Goal: Find specific page/section: Find specific page/section

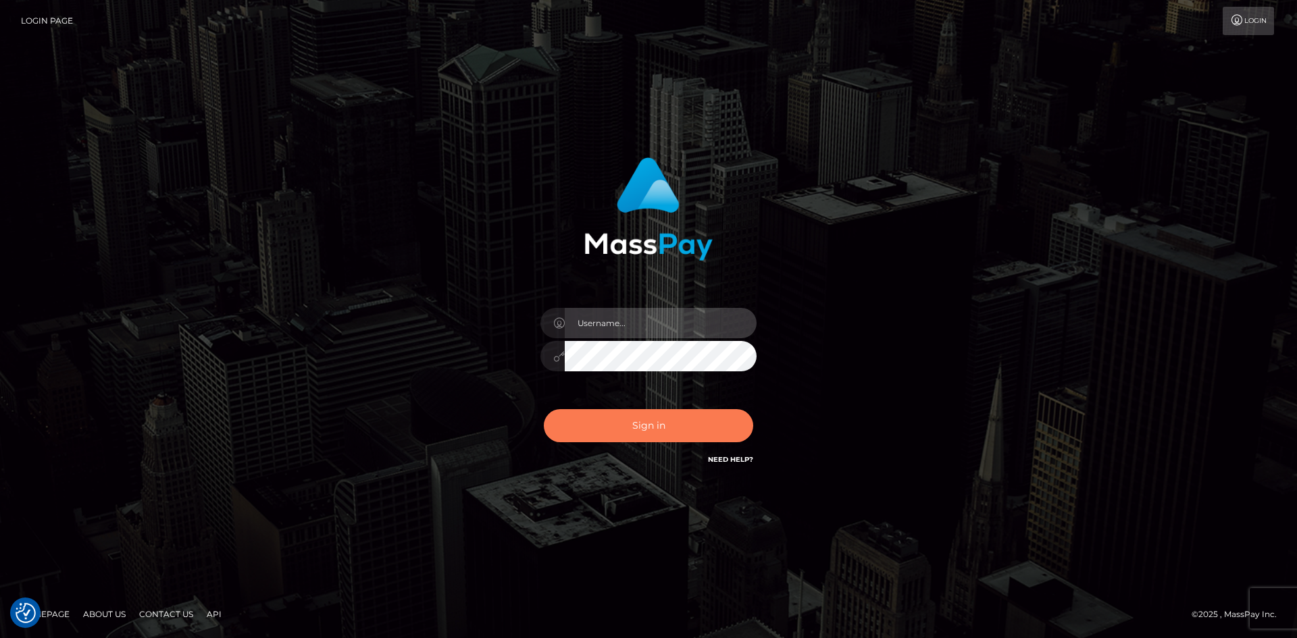
type input "alexstef"
click at [654, 432] on button "Sign in" at bounding box center [648, 425] width 209 height 33
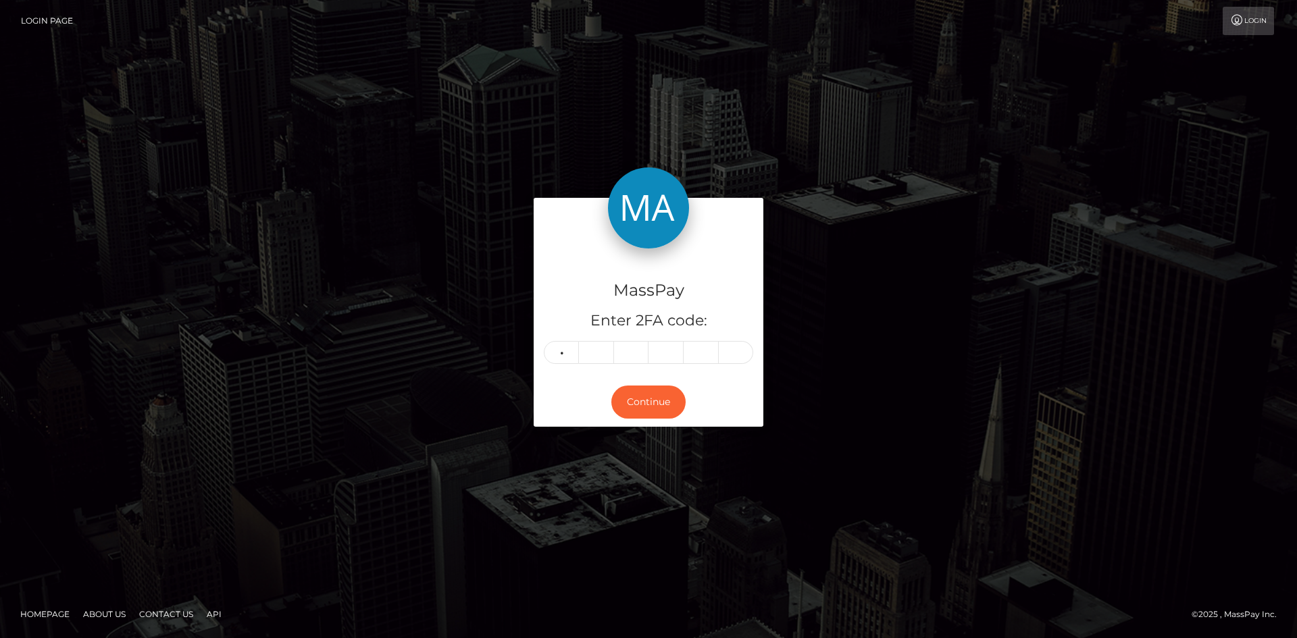
type input "3"
type input "1"
type input "8"
type input "1"
type input "4"
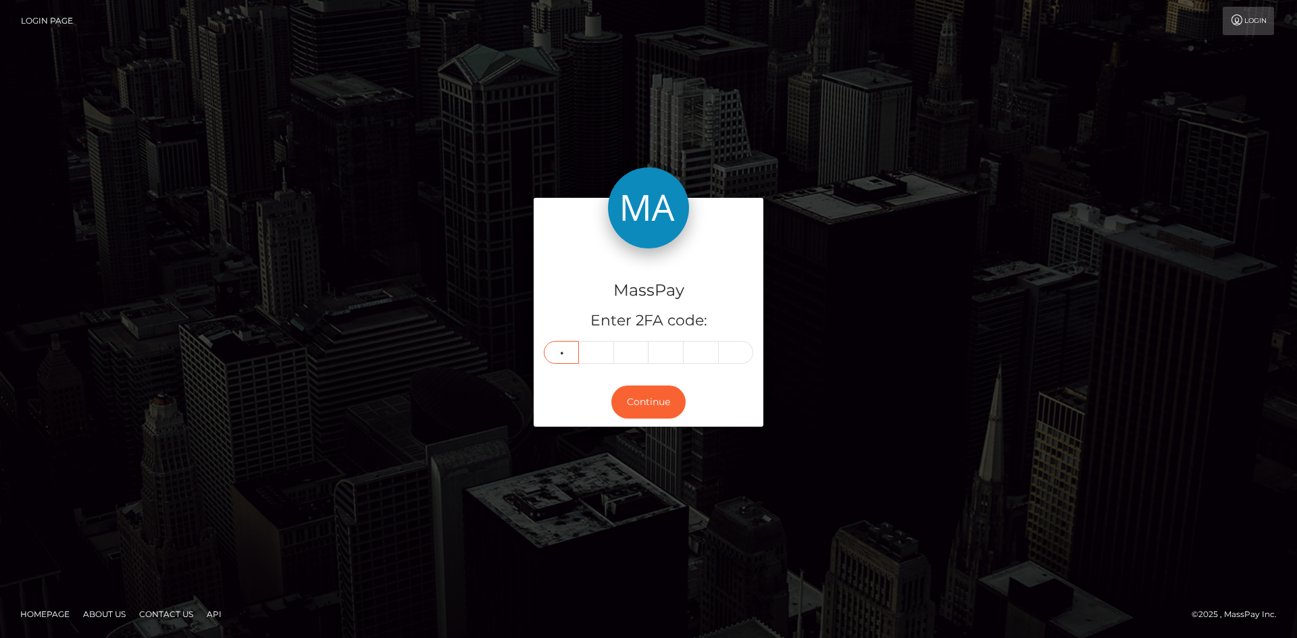
type input "1"
type input "8"
type input "5"
type input "2"
type input "9"
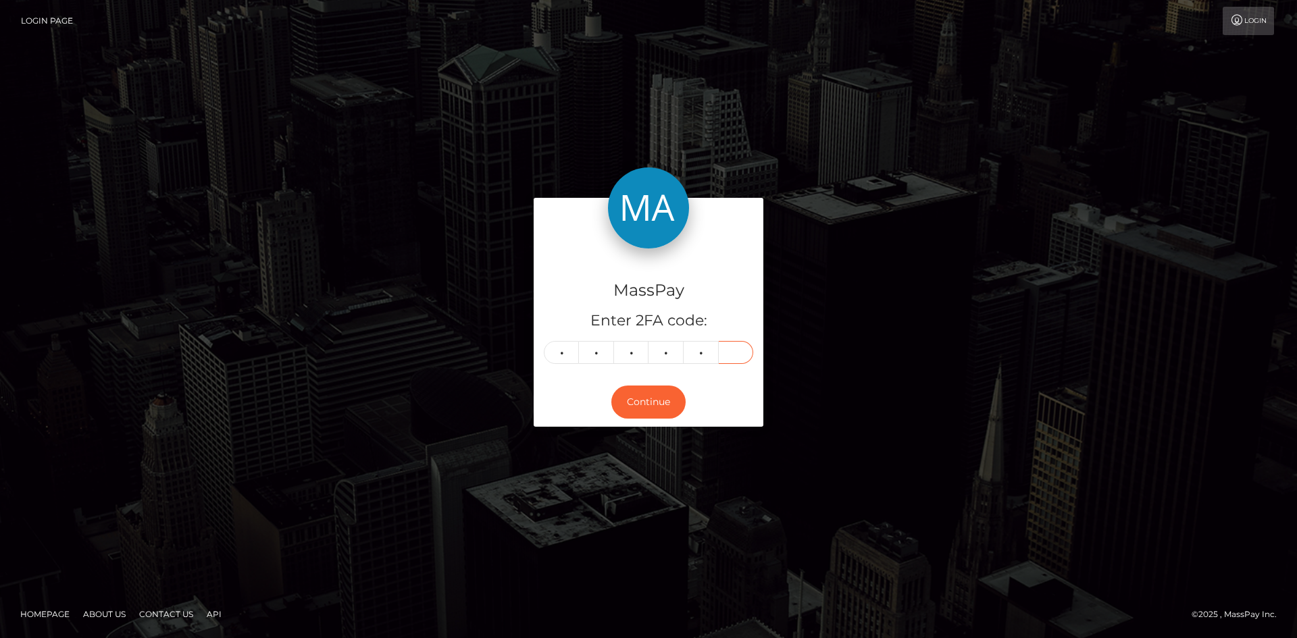
type input "1"
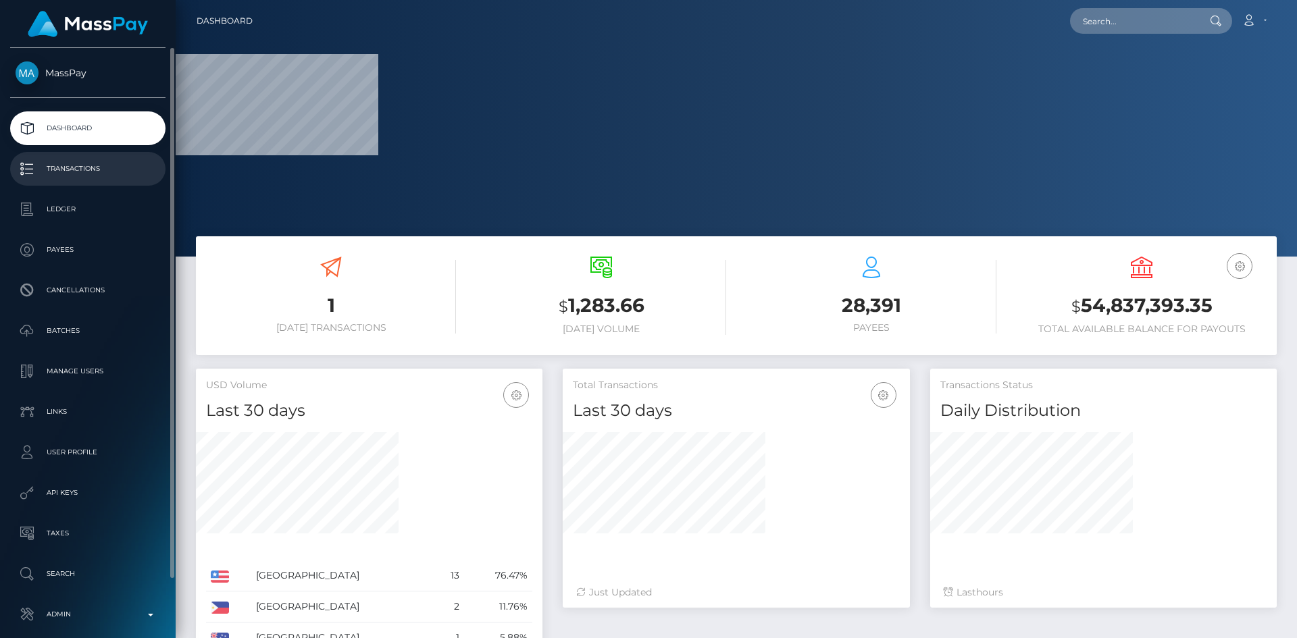
click at [68, 164] on p "Transactions" at bounding box center [88, 169] width 145 height 20
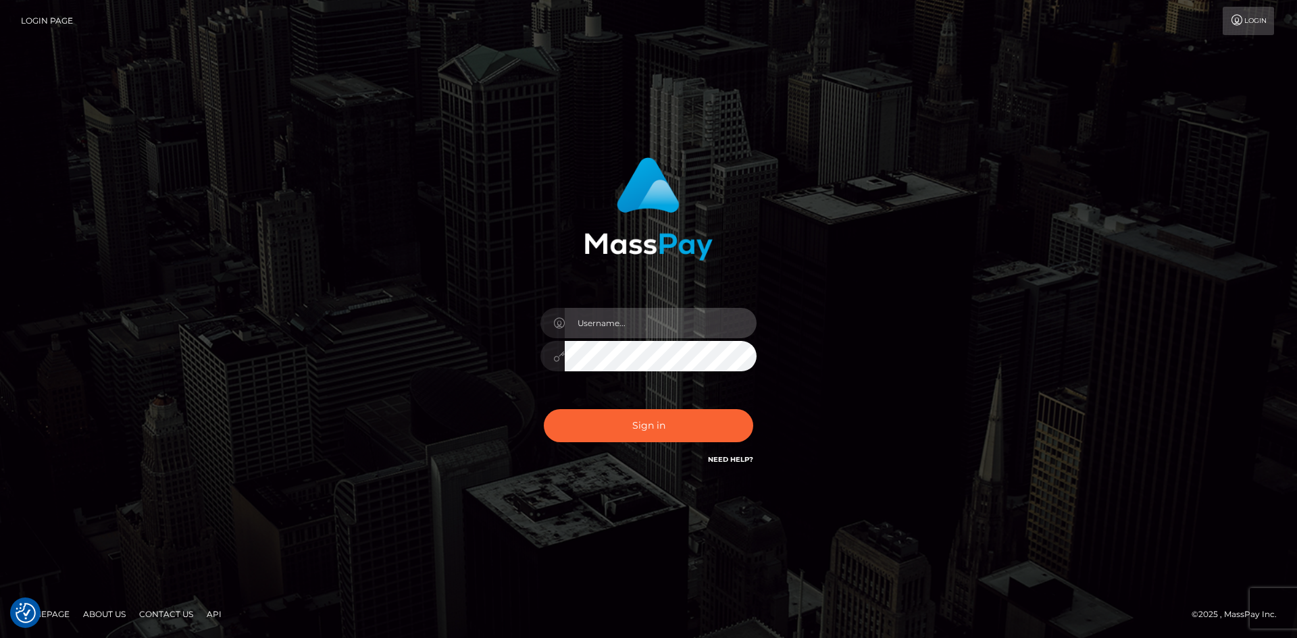
type input "alexstef"
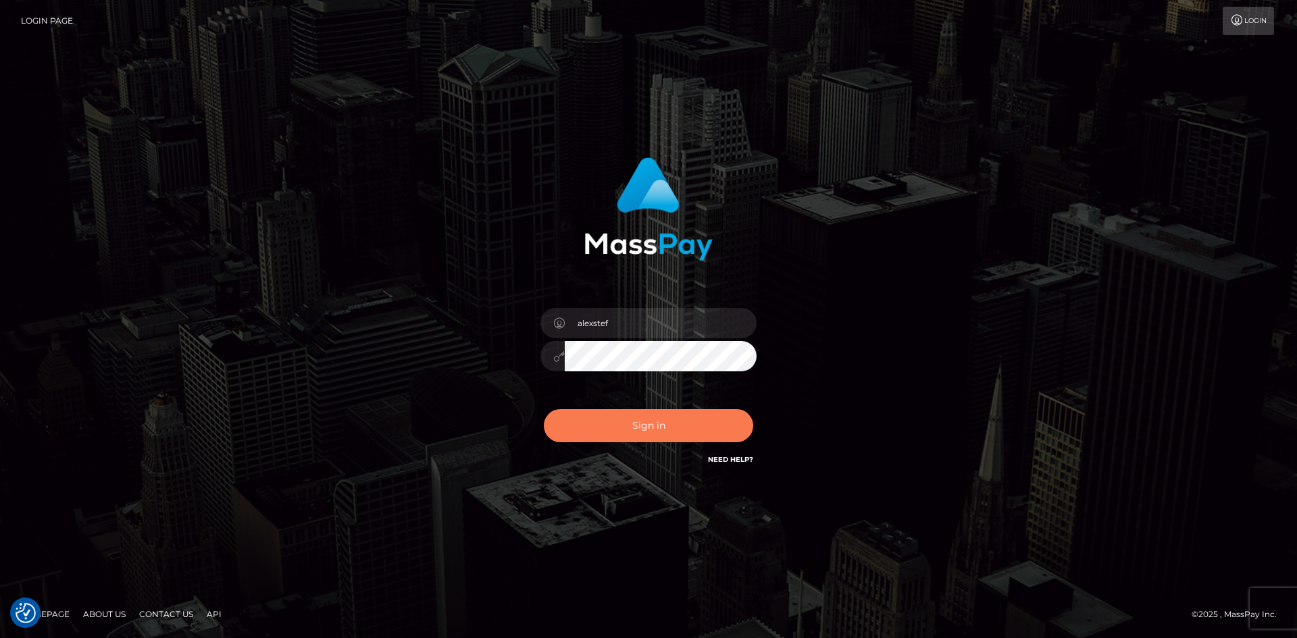
click at [665, 420] on button "Sign in" at bounding box center [648, 425] width 209 height 33
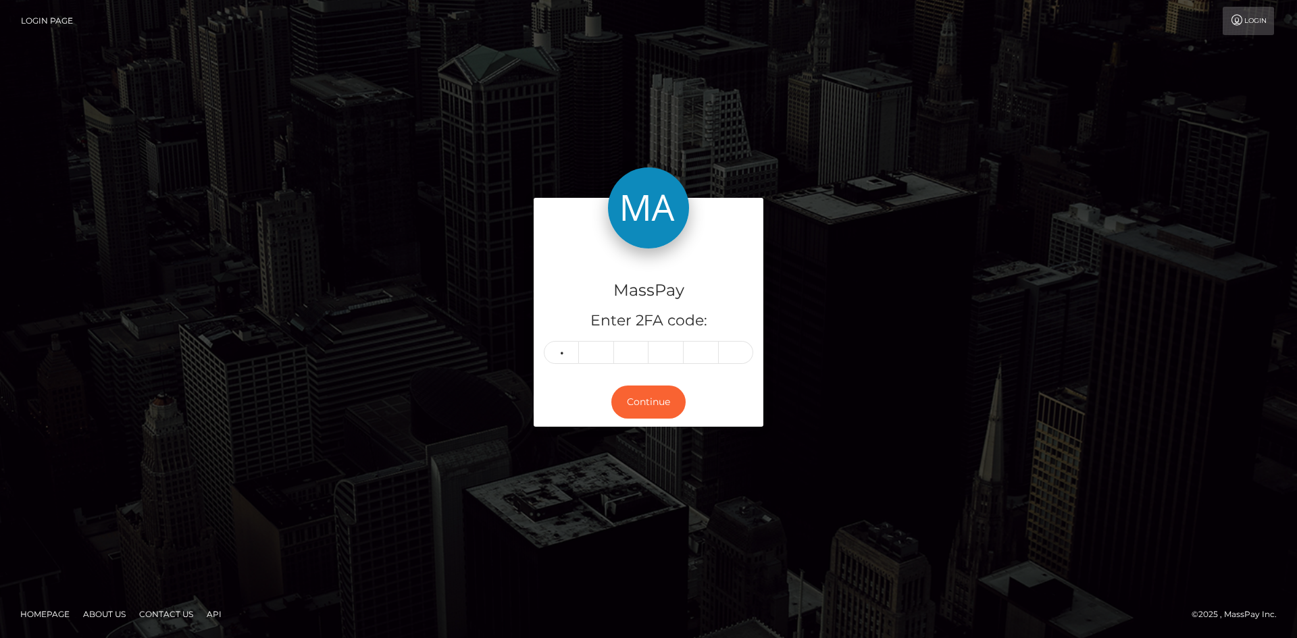
type input "3"
type input "5"
type input "6"
type input "9"
type input "4"
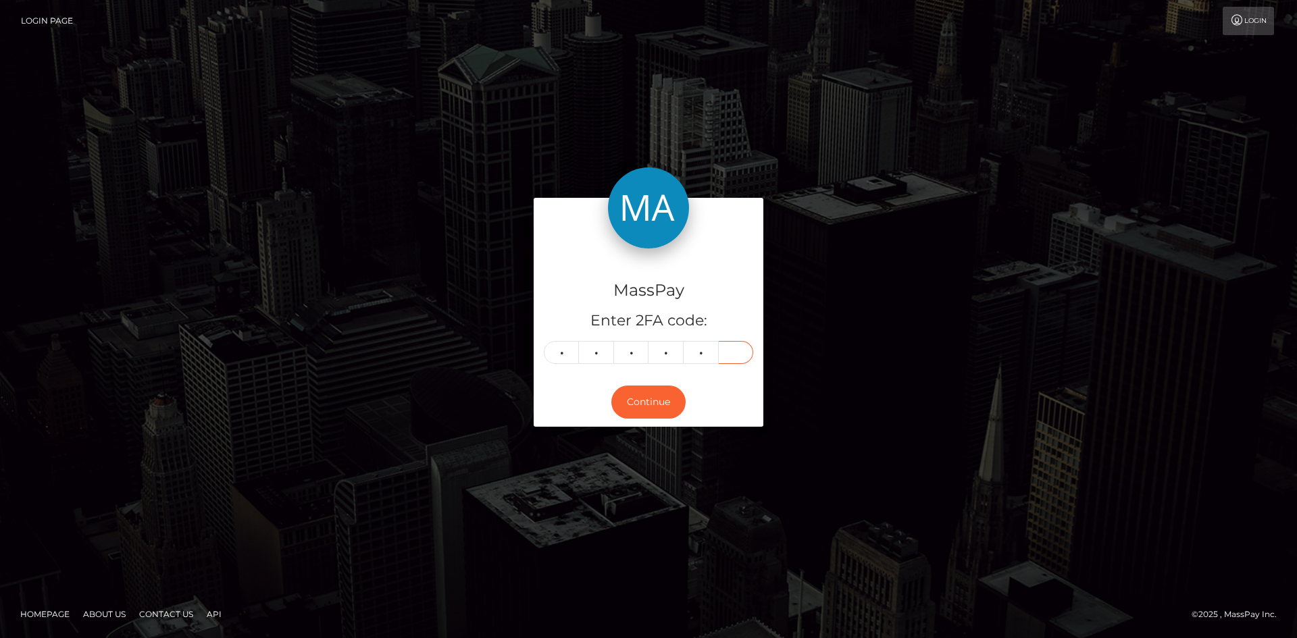
type input "4"
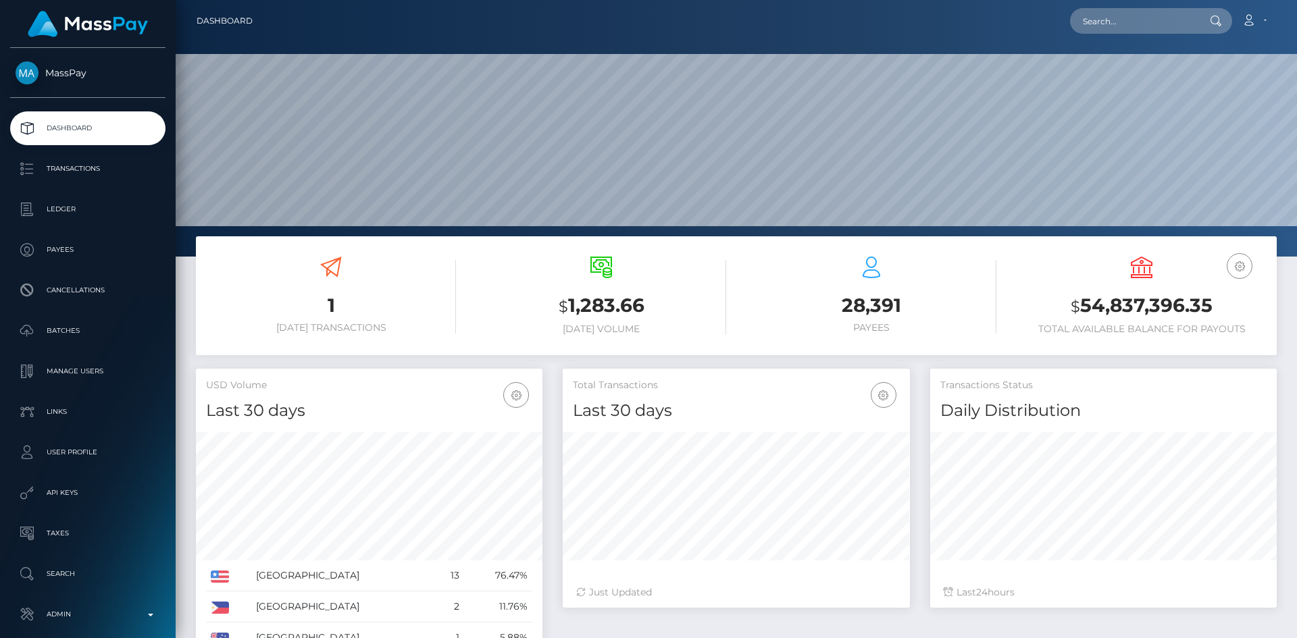
scroll to position [240, 347]
click at [1135, 16] on input "text" at bounding box center [1133, 21] width 127 height 26
click at [1124, 21] on input "text" at bounding box center [1133, 21] width 127 height 26
paste input "Ijq9uDmc68JgPBsEy5kGeDdo"
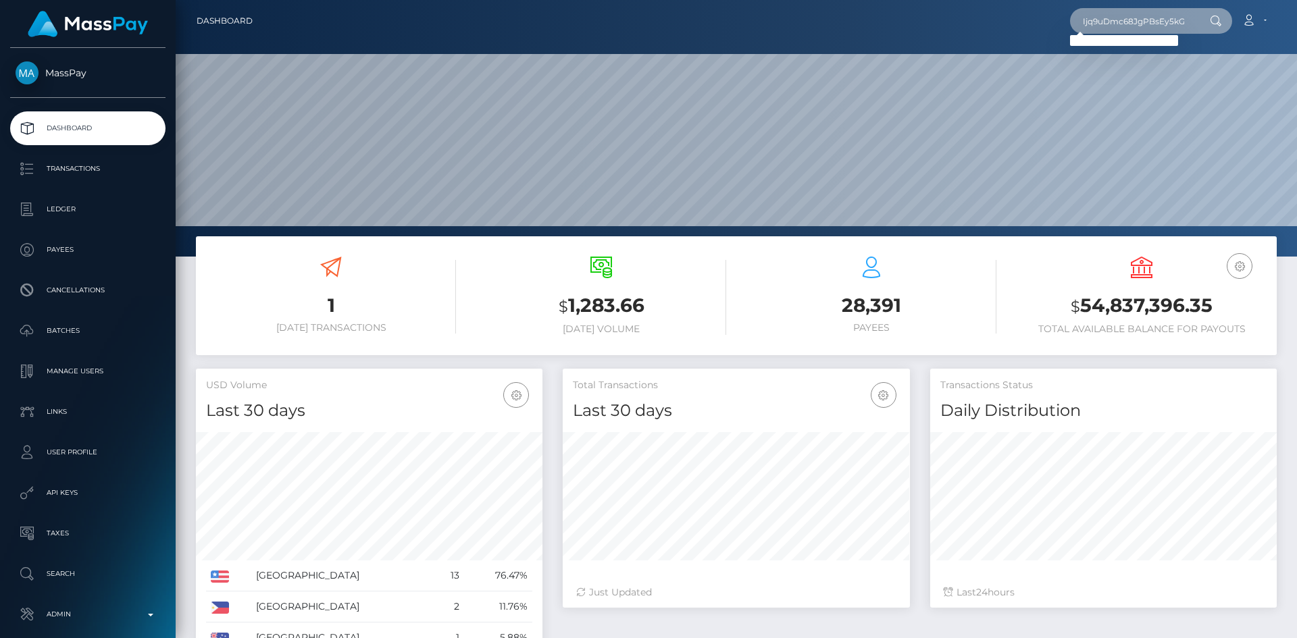
click at [1159, 19] on input "Ijq9uDmc68JgPBsEy5kGeDdo" at bounding box center [1133, 21] width 127 height 26
paste input "johnsontylerd33@gmail.com"
type input "johnsontylerd33@gmail.com"
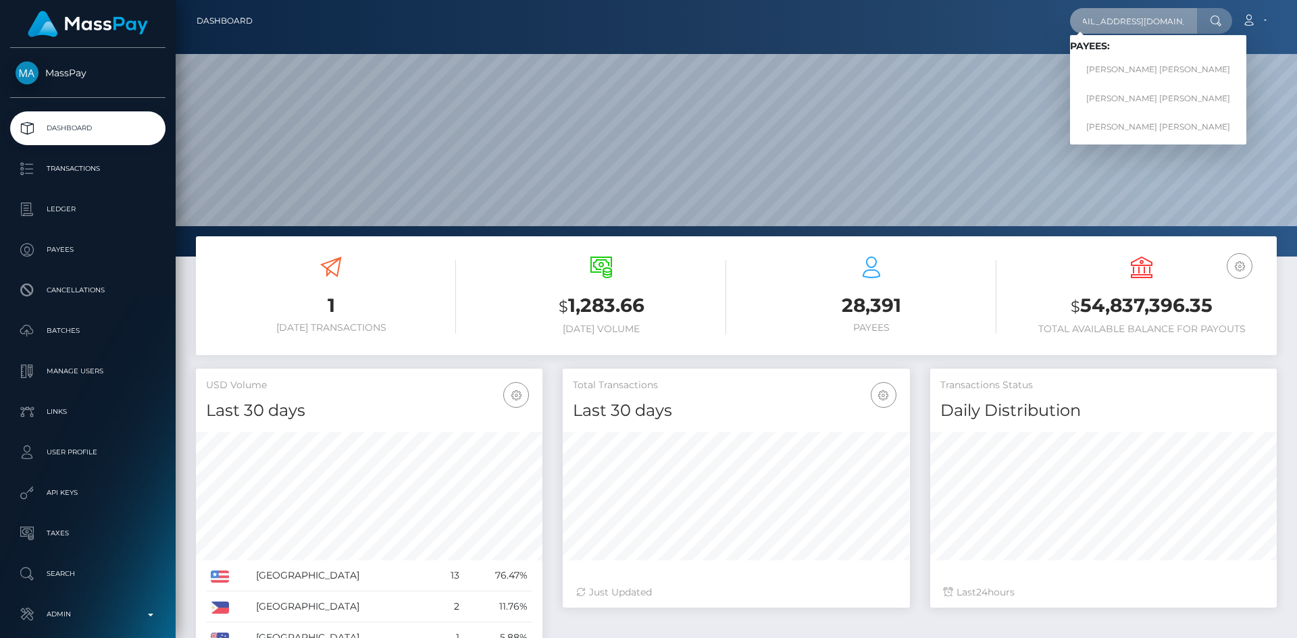
scroll to position [0, 0]
click at [1103, 127] on link "TYLER DAVID JOHNSON" at bounding box center [1158, 126] width 176 height 25
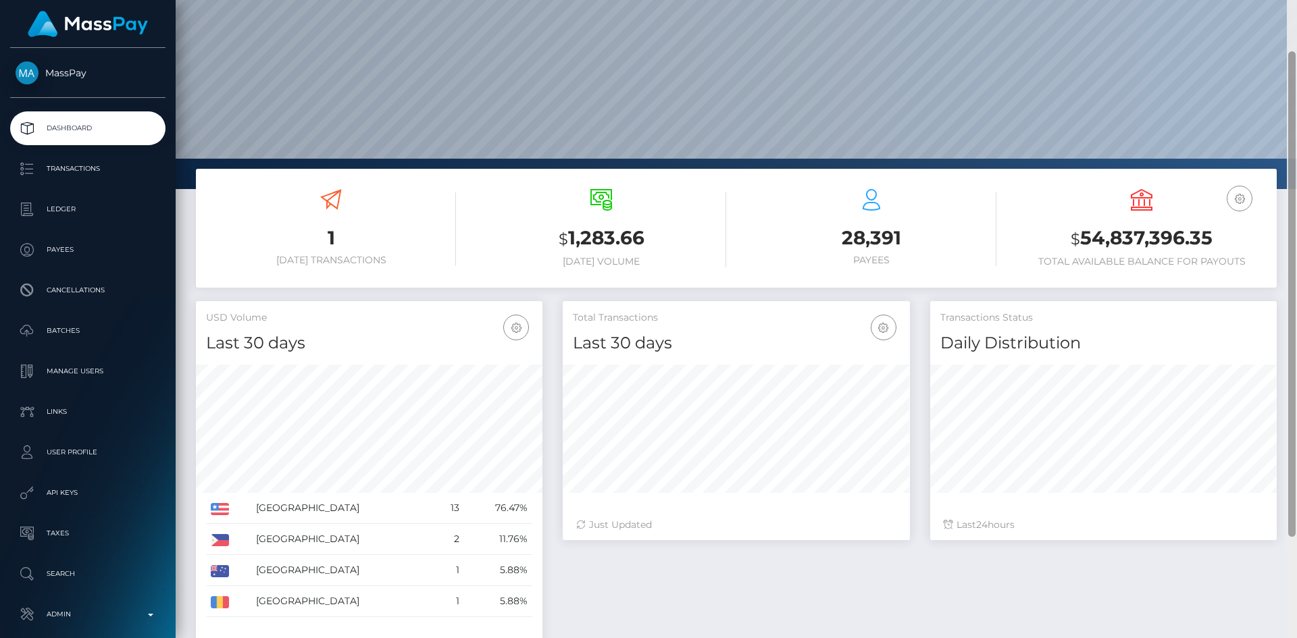
scroll to position [135, 0]
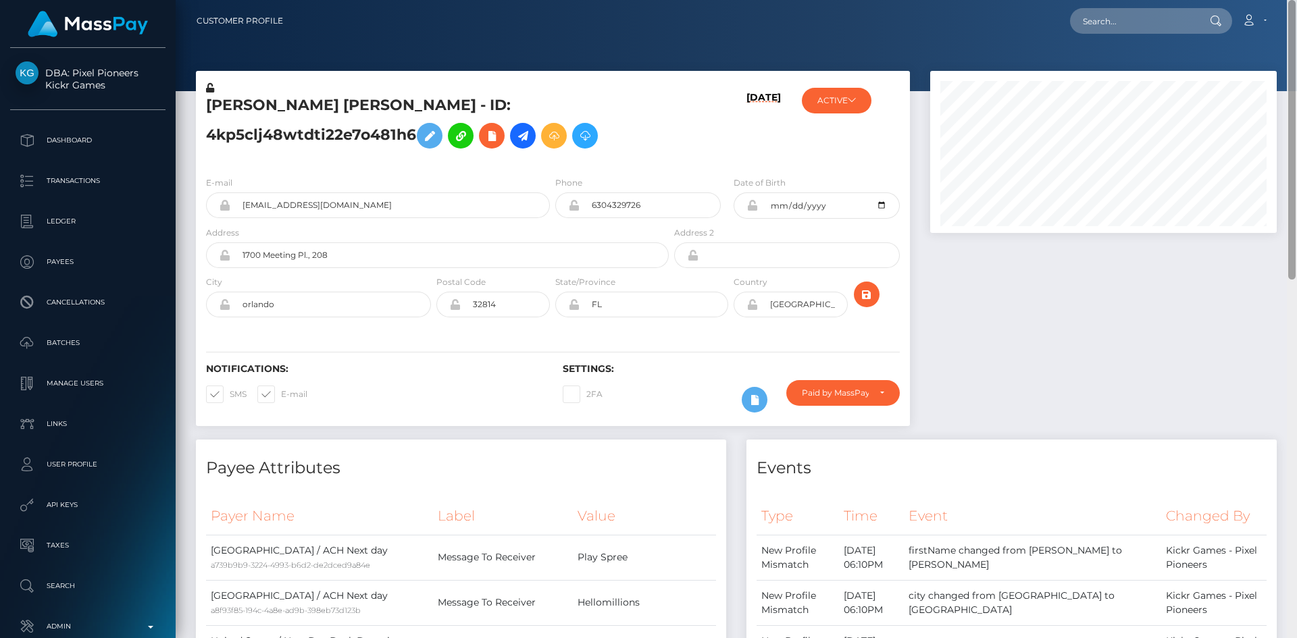
drag, startPoint x: 1292, startPoint y: 155, endPoint x: 903, endPoint y: 53, distance: 402.5
click at [1272, 0] on html "DBA: Pixel Pioneers Kickr Games Dashboard Transactions Ledger Payees" at bounding box center [648, 319] width 1297 height 638
click at [484, 144] on icon at bounding box center [492, 136] width 16 height 17
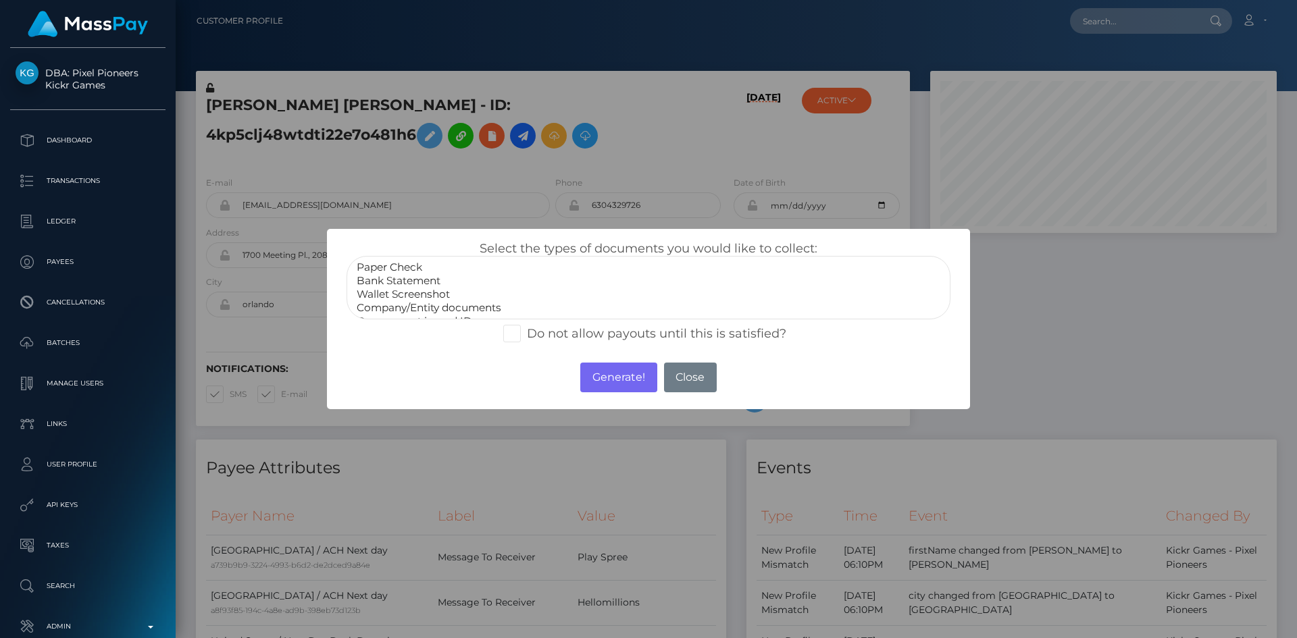
scroll to position [27, 0]
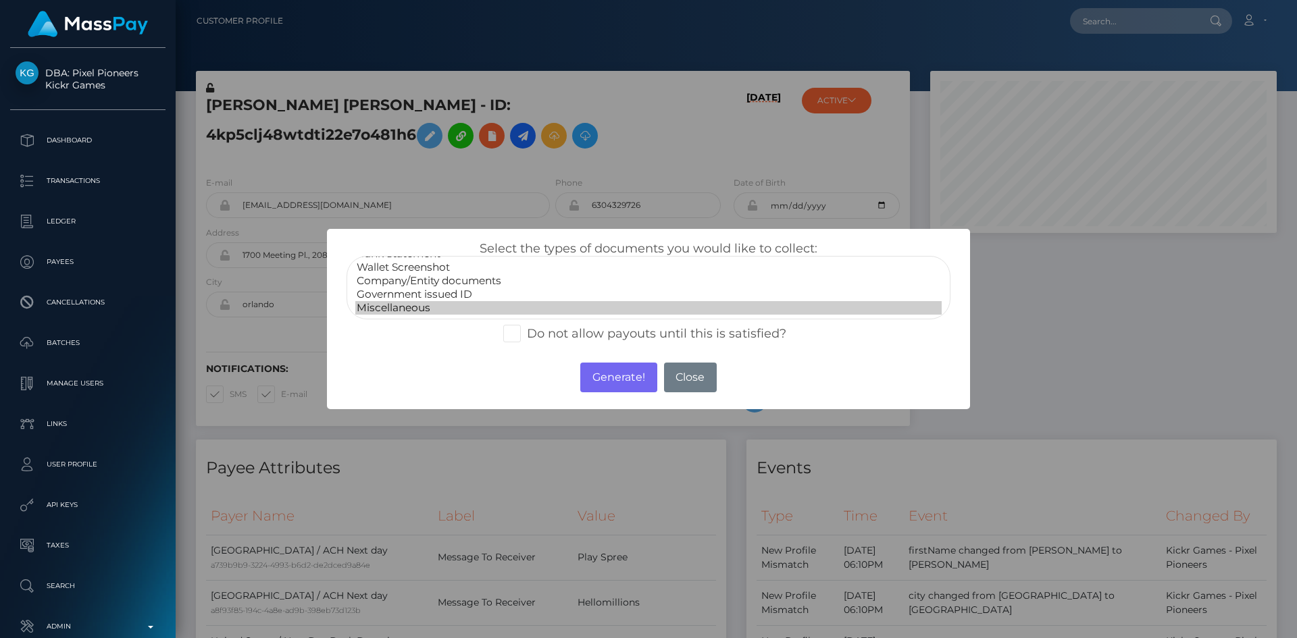
click at [435, 303] on option "Miscellaneous" at bounding box center [648, 308] width 586 height 14
click at [447, 283] on option "Company/Entity documents" at bounding box center [648, 281] width 586 height 14
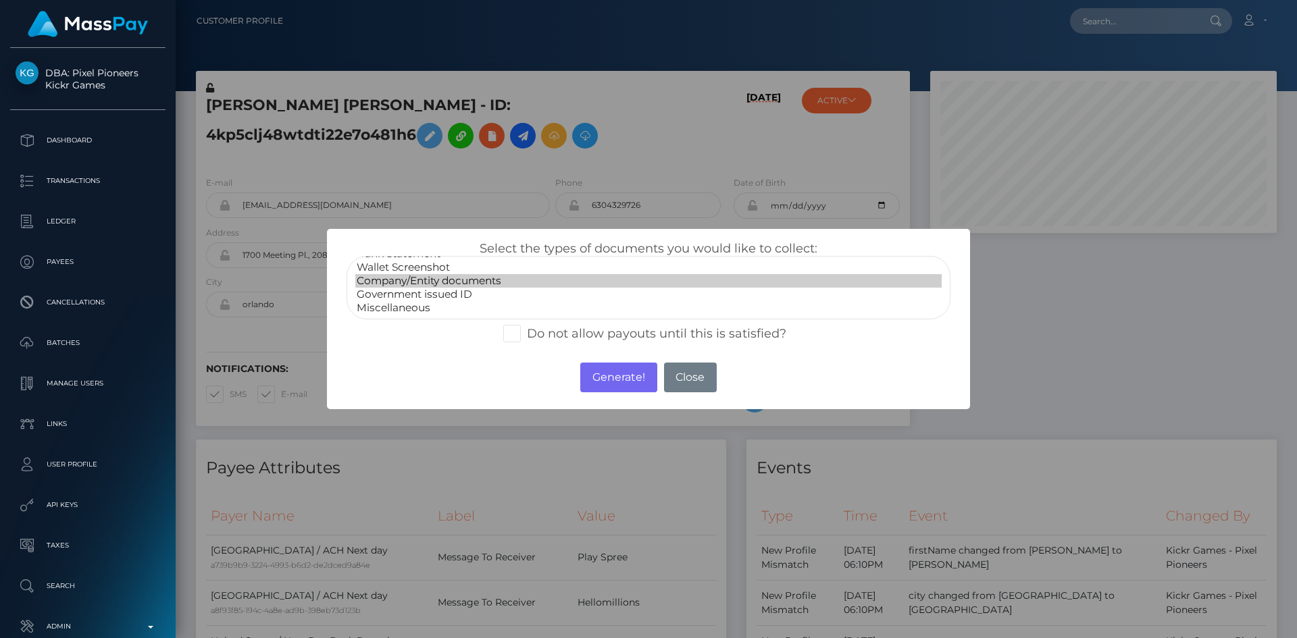
select select "Government issued ID"
click at [447, 291] on option "Government issued ID" at bounding box center [648, 295] width 586 height 14
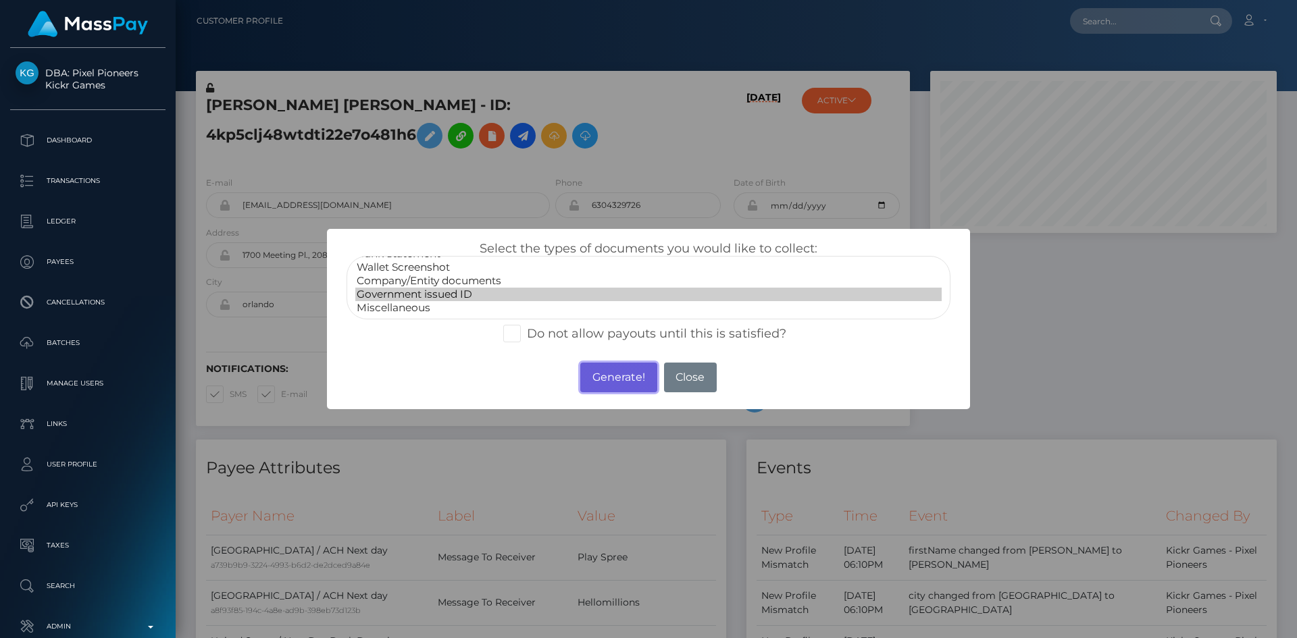
click at [597, 383] on button "Generate!" at bounding box center [618, 378] width 76 height 30
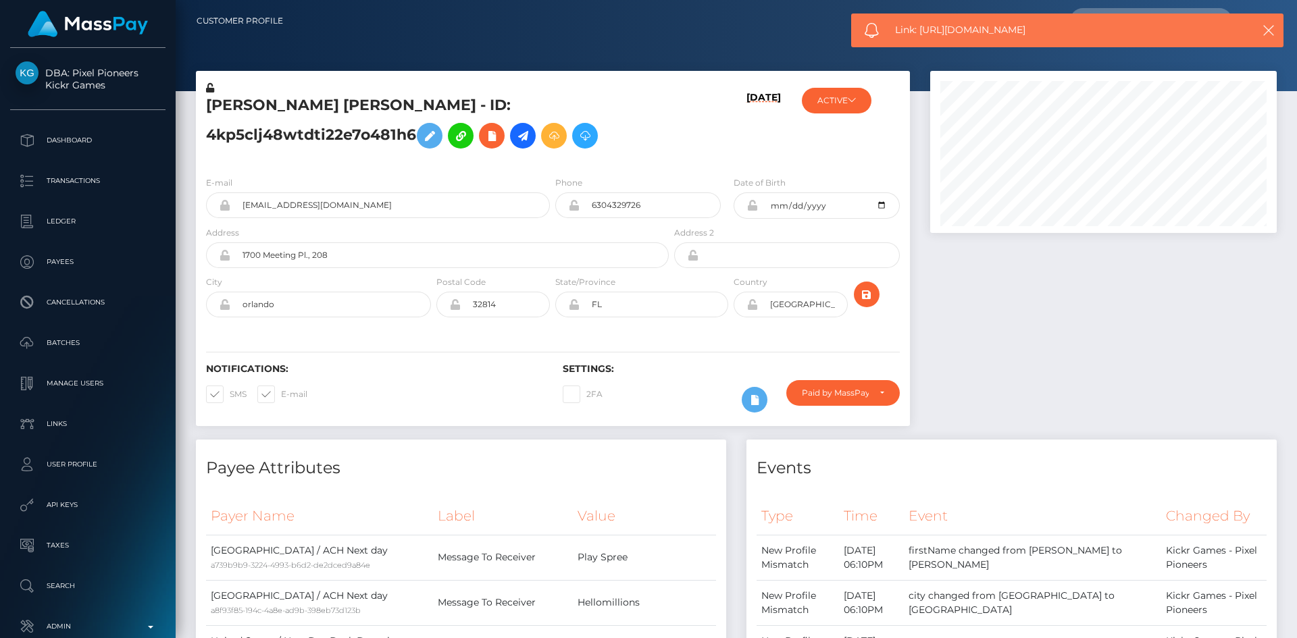
click at [1002, 32] on span "Link: https://l.maspay.io/Xk8KZ" at bounding box center [1062, 30] width 334 height 14
copy span "Link: https://l.maspay.io/Xk8KZ"
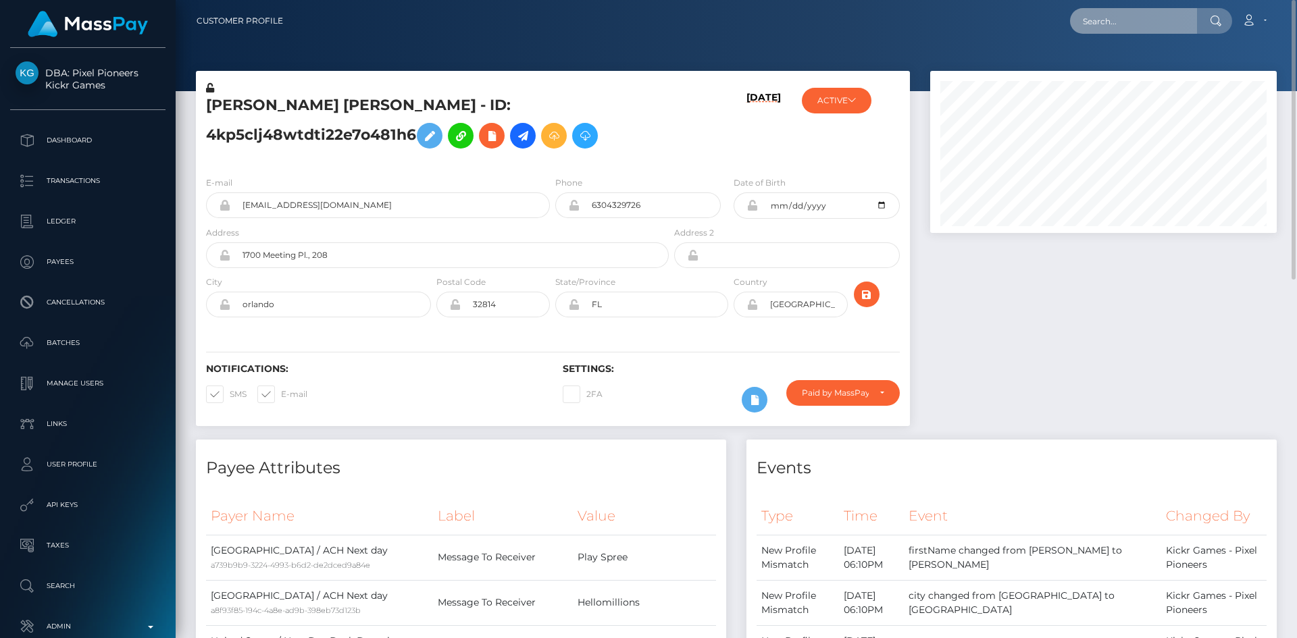
click at [1146, 22] on input "text" at bounding box center [1133, 21] width 127 height 26
paste input "poact_aUoLKukeU7W4"
type input "poact_aUoLKukeU7W4"
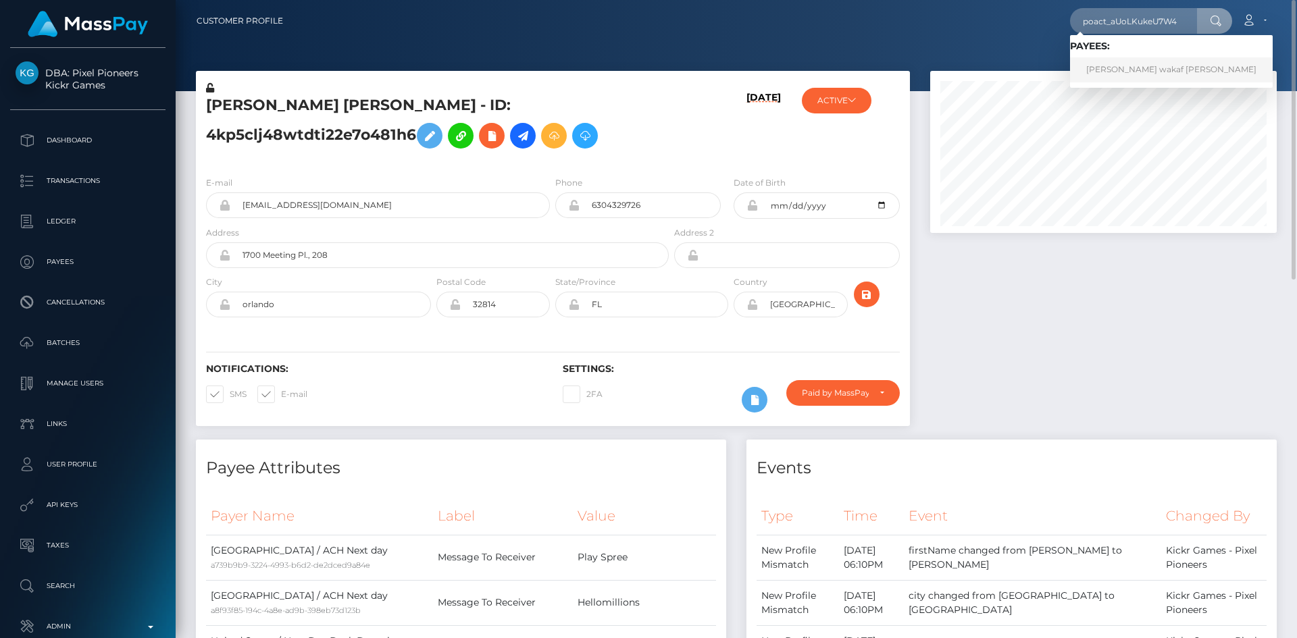
click at [1122, 70] on link "Momin wakaf Shahni" at bounding box center [1171, 69] width 203 height 25
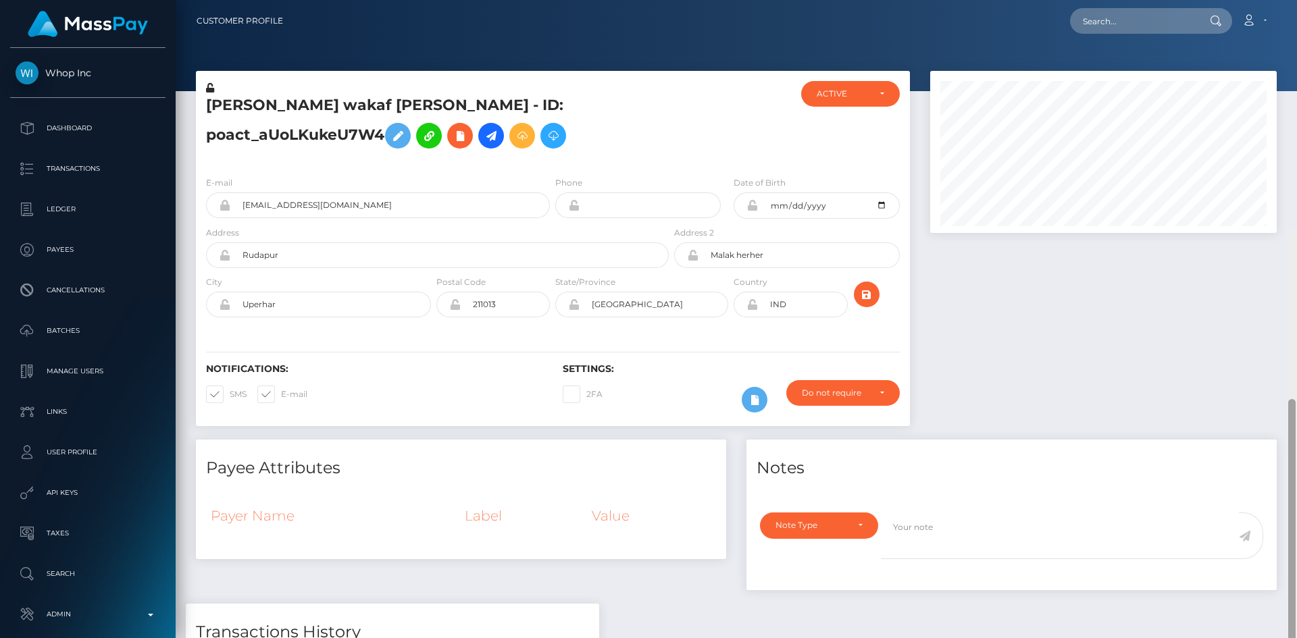
drag, startPoint x: 1294, startPoint y: 140, endPoint x: 1280, endPoint y: 10, distance: 130.4
click at [1282, 14] on div "Customer Profile Loading... Loading..." at bounding box center [737, 319] width 1122 height 638
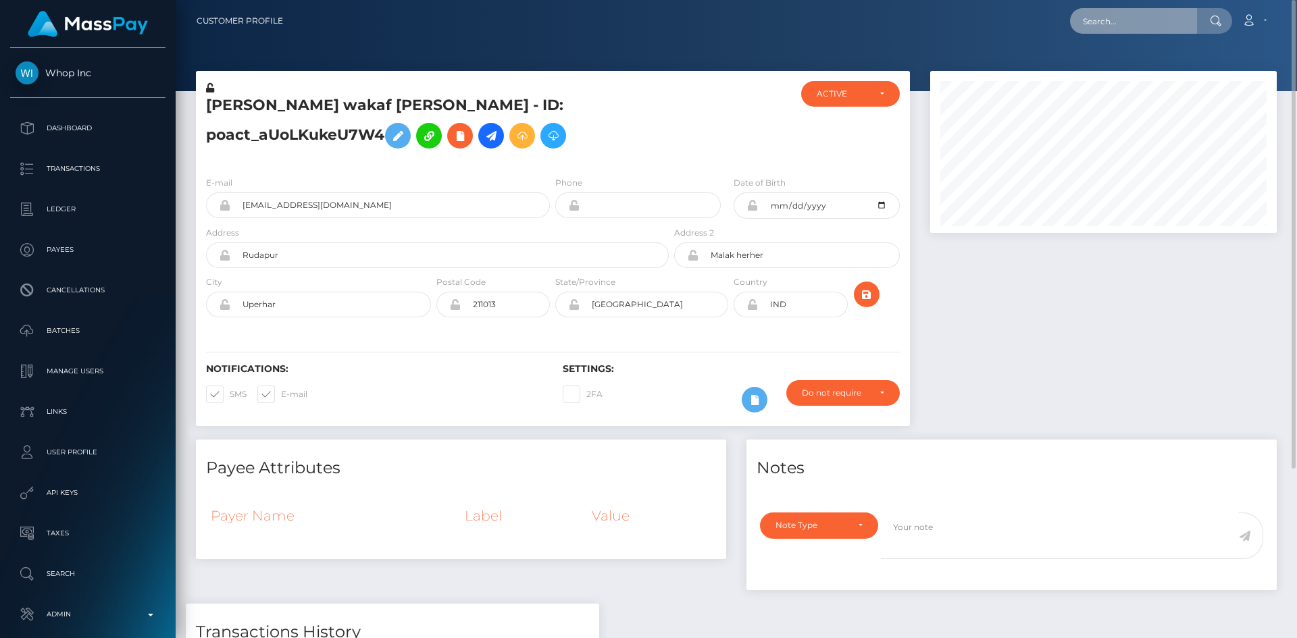
click at [1130, 24] on input "text" at bounding box center [1133, 21] width 127 height 26
paste input "poact_lWCesjbheiGW"
type input "poact_lWCesjbheiGW"
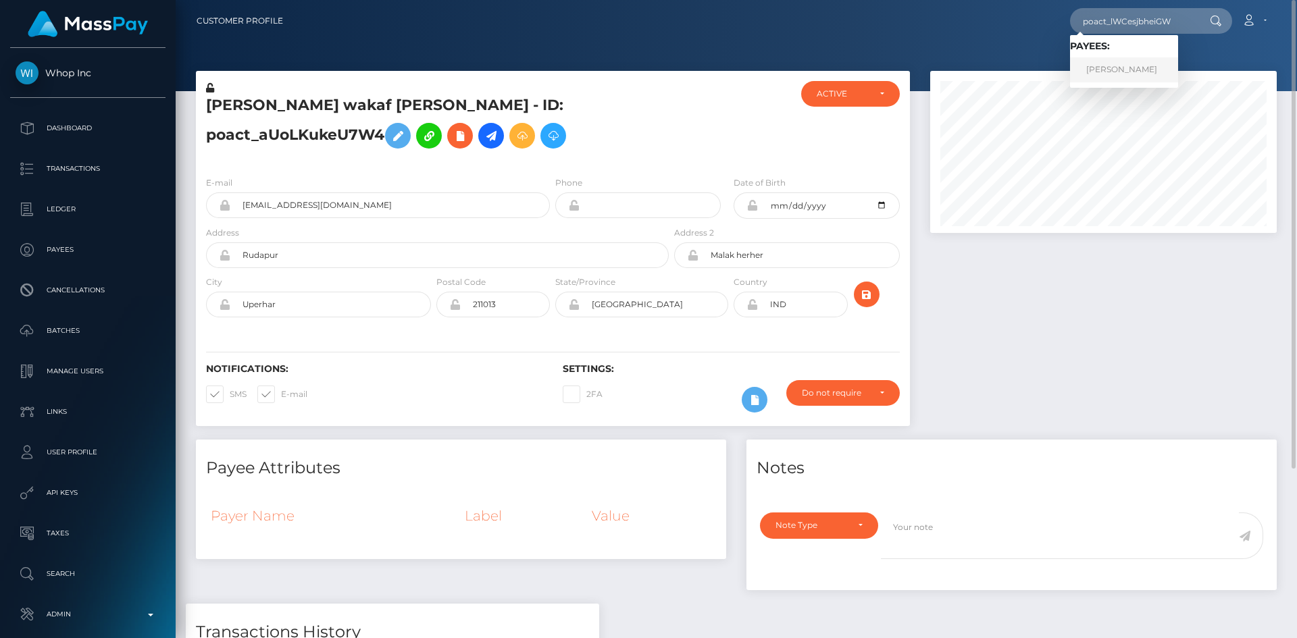
click at [1123, 68] on link "[PERSON_NAME]" at bounding box center [1124, 69] width 108 height 25
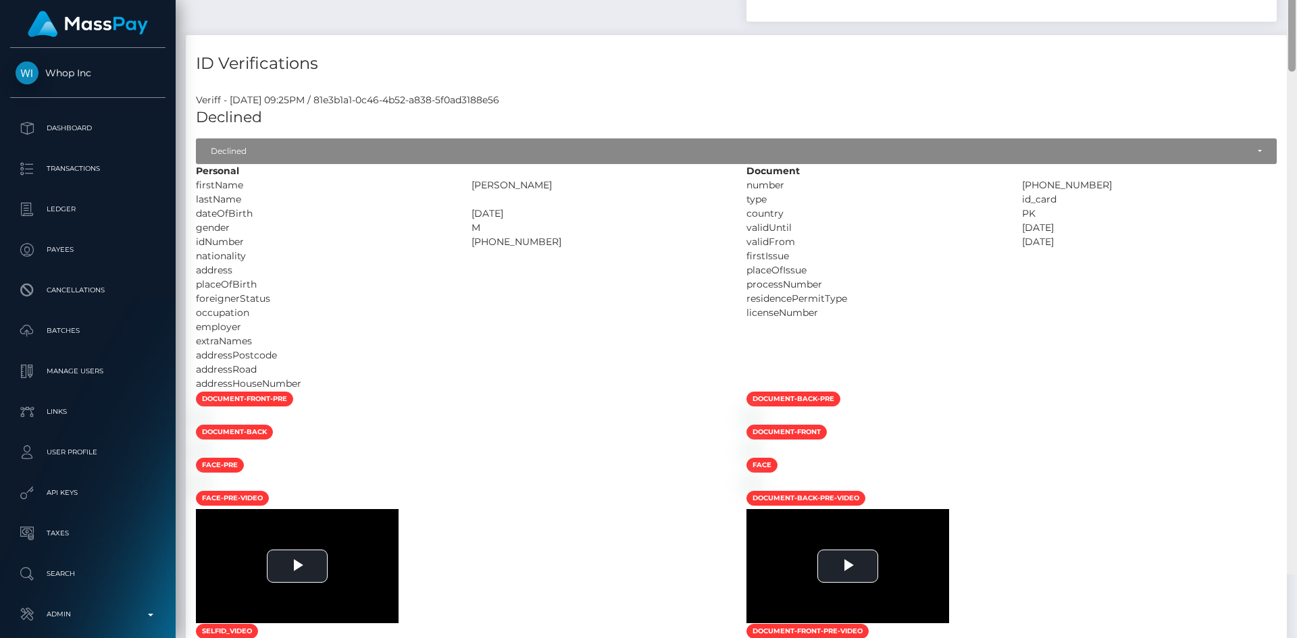
scroll to position [162, 347]
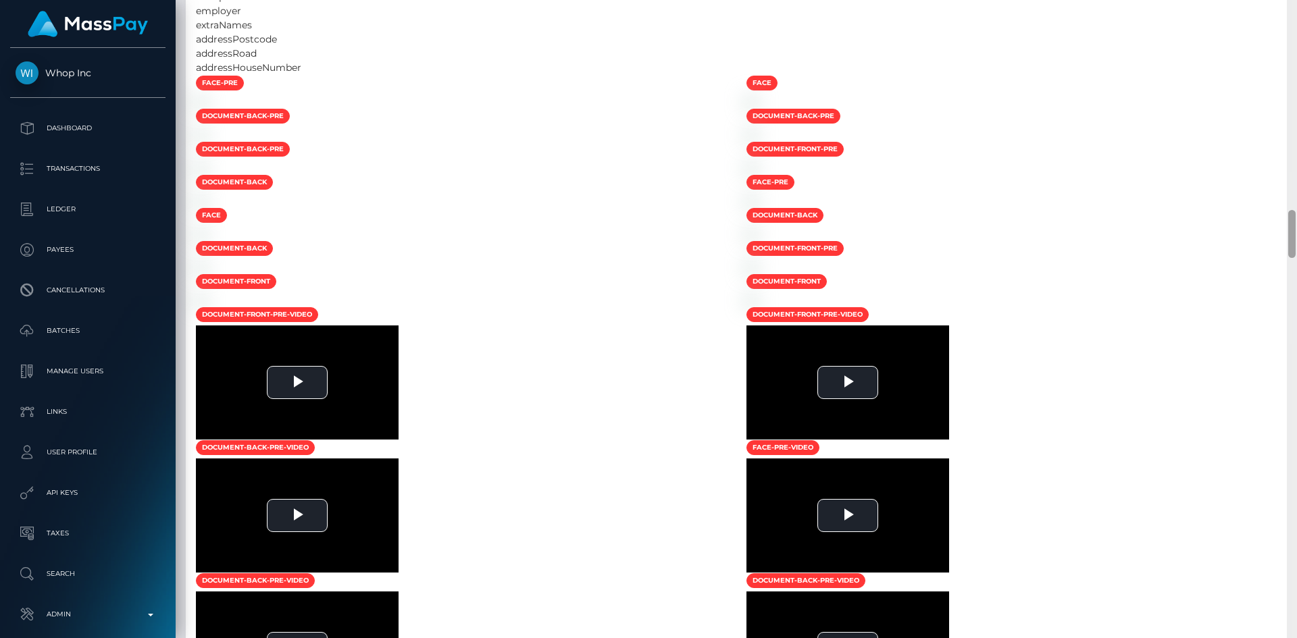
click at [1297, 592] on div at bounding box center [1292, 319] width 10 height 638
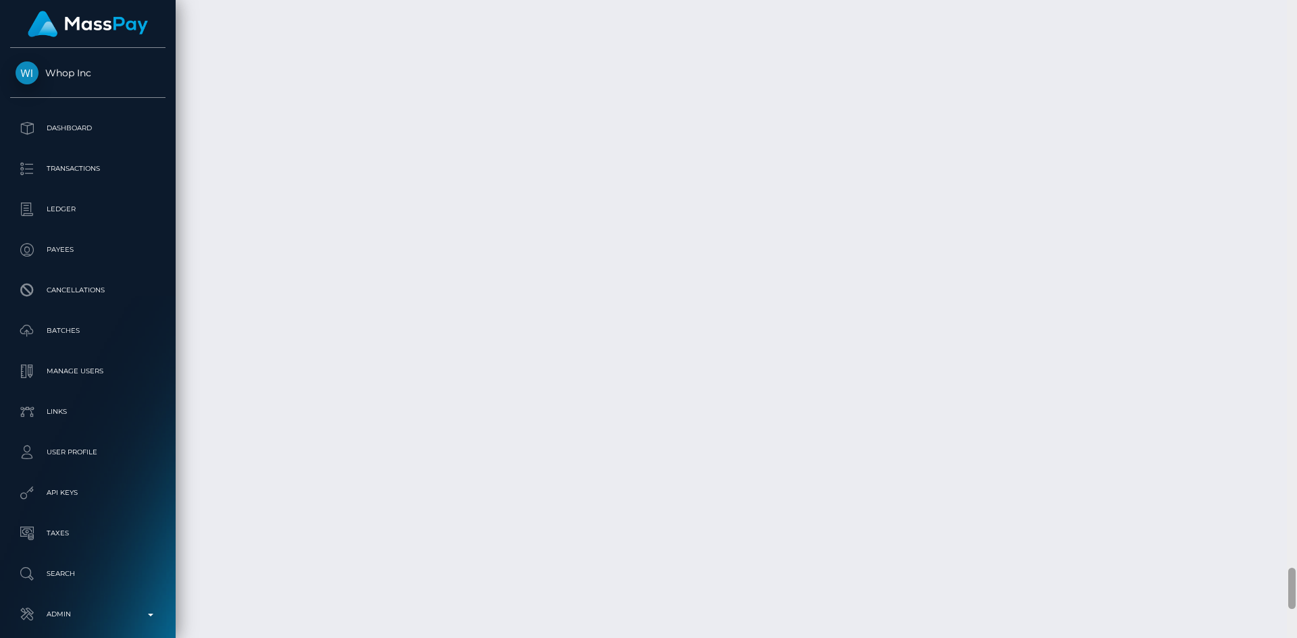
drag, startPoint x: 1292, startPoint y: 226, endPoint x: 1272, endPoint y: 663, distance: 437.6
click at [1272, 638] on html "Whop Inc Dashboard Transactions Ledger Payees Cancellations Links" at bounding box center [648, 319] width 1297 height 638
drag, startPoint x: 1292, startPoint y: 582, endPoint x: 1297, endPoint y: 440, distance: 142.6
click at [1297, 440] on div at bounding box center [1292, 392] width 10 height 638
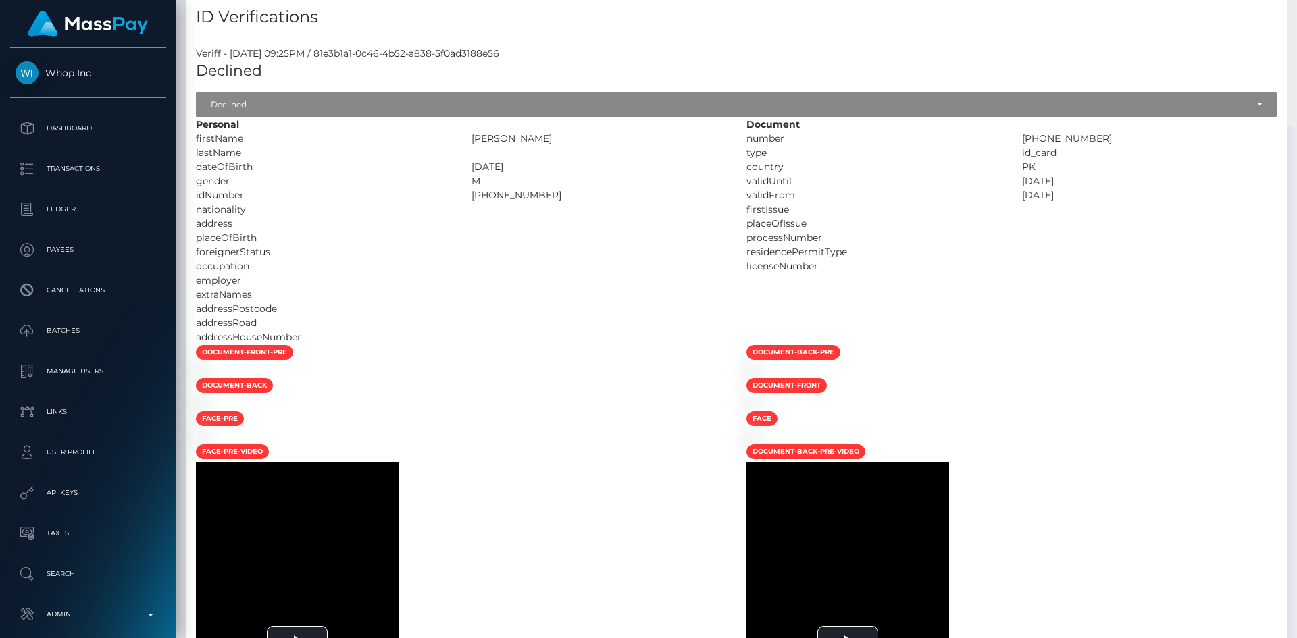
scroll to position [0, 0]
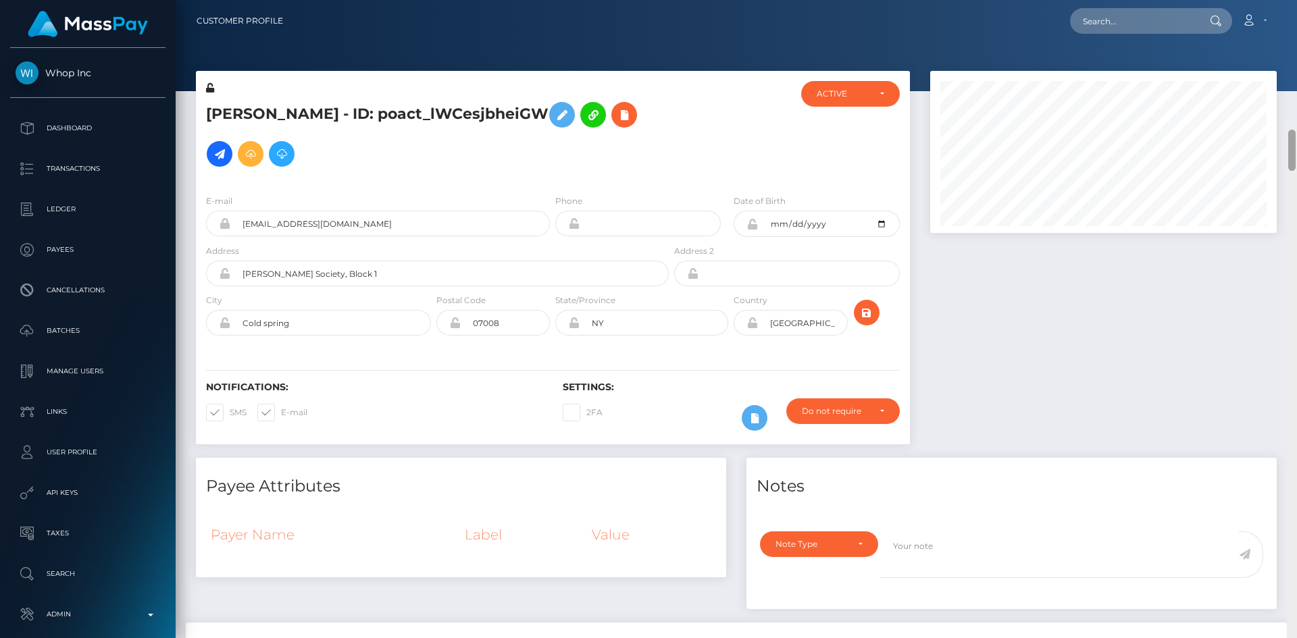
drag, startPoint x: 1295, startPoint y: 461, endPoint x: 1288, endPoint y: 20, distance: 441.9
click at [1288, 20] on div "Customer Profile Loading... Loading..." at bounding box center [737, 319] width 1122 height 638
drag, startPoint x: 1293, startPoint y: 20, endPoint x: 1285, endPoint y: -32, distance: 52.0
click at [1285, 0] on html "Whop Inc Dashboard Transactions Ledger Payees Cancellations Links" at bounding box center [648, 319] width 1297 height 638
click at [1174, 35] on nav "Customer Profile Loading... Loading... Account" at bounding box center [737, 21] width 1122 height 42
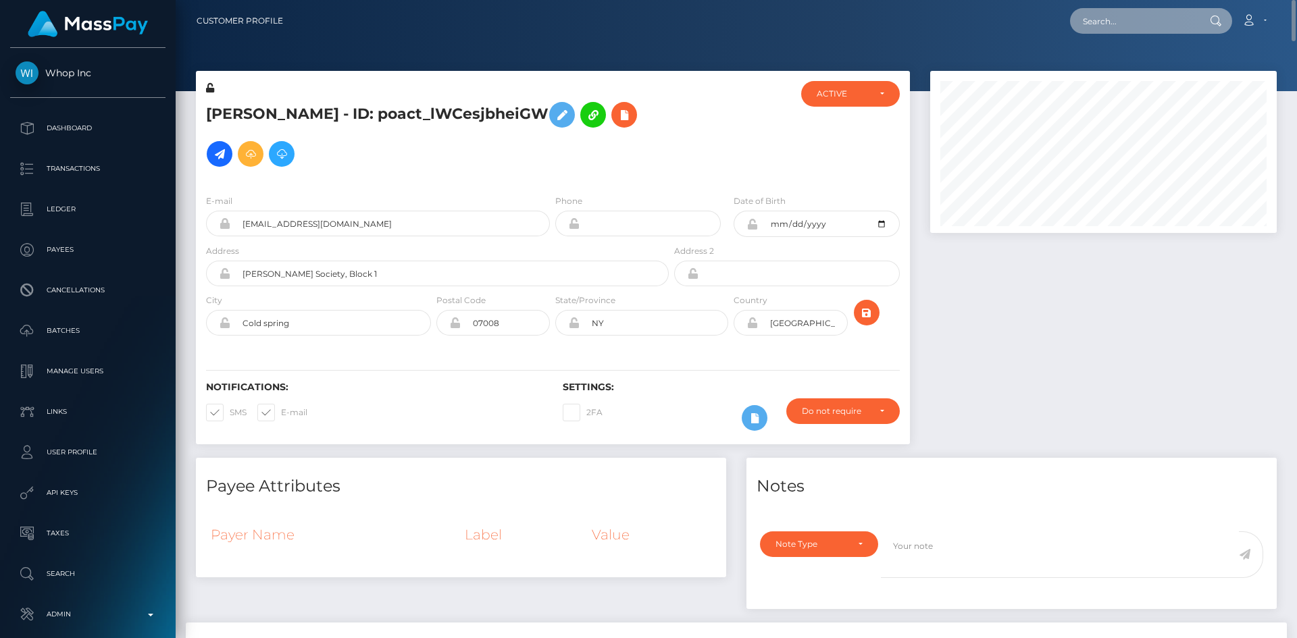
click at [1142, 20] on input "text" at bounding box center [1133, 21] width 127 height 26
paste input "acc1e941-d01c-42dd-b924-7038ac4c3975"
type input "acc1e941-d01c-42dd-b924-7038ac4c3975"
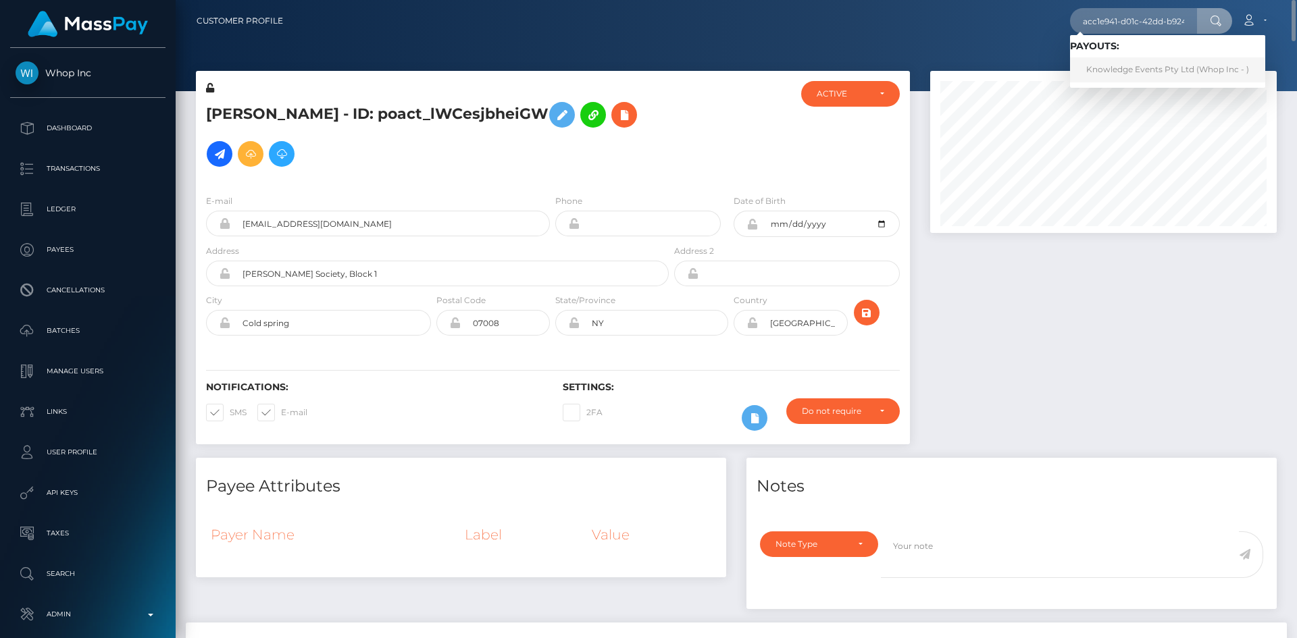
drag, startPoint x: 1120, startPoint y: 72, endPoint x: 1111, endPoint y: 74, distance: 8.2
click at [1120, 72] on link "Knowledge Events Pty Ltd (Whop Inc - )" at bounding box center [1167, 69] width 195 height 25
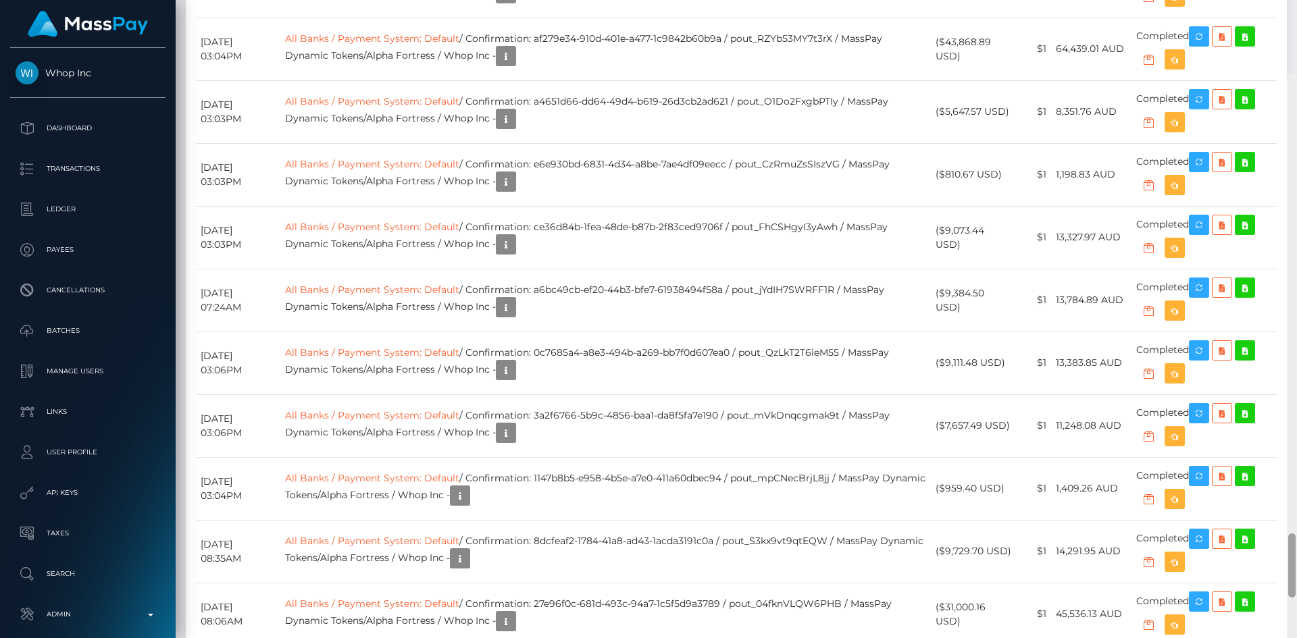
scroll to position [4608, 0]
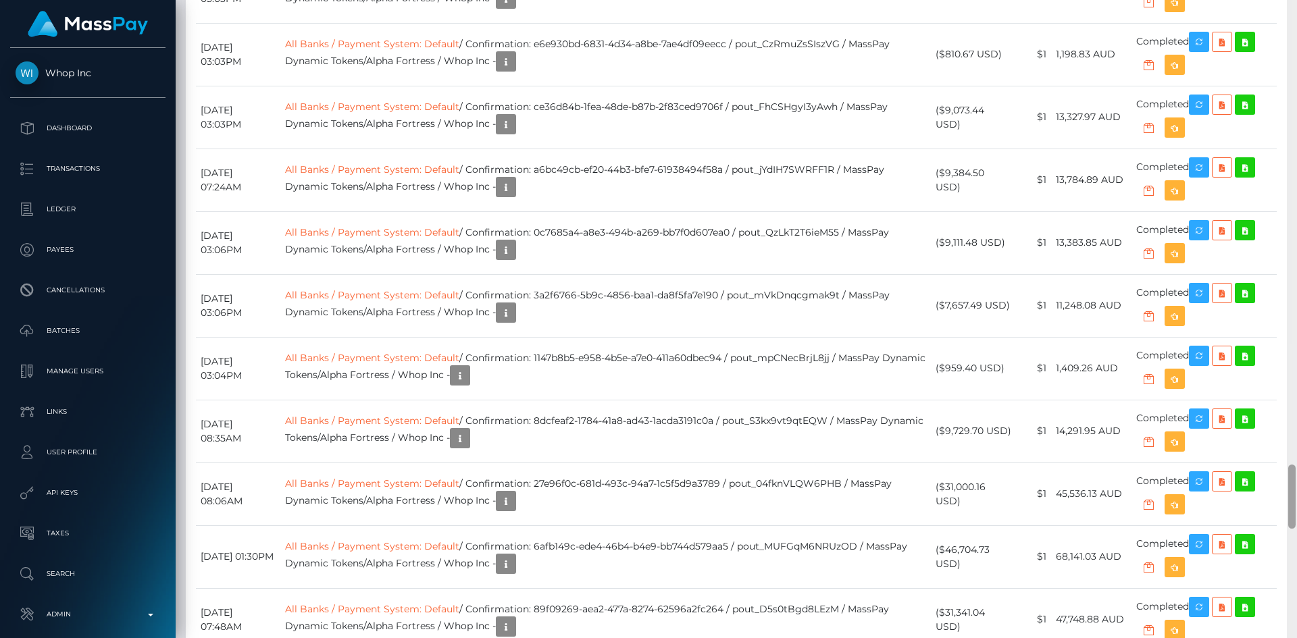
drag, startPoint x: 1292, startPoint y: 41, endPoint x: 1296, endPoint y: 492, distance: 451.4
click at [1296, 492] on div at bounding box center [1292, 319] width 10 height 638
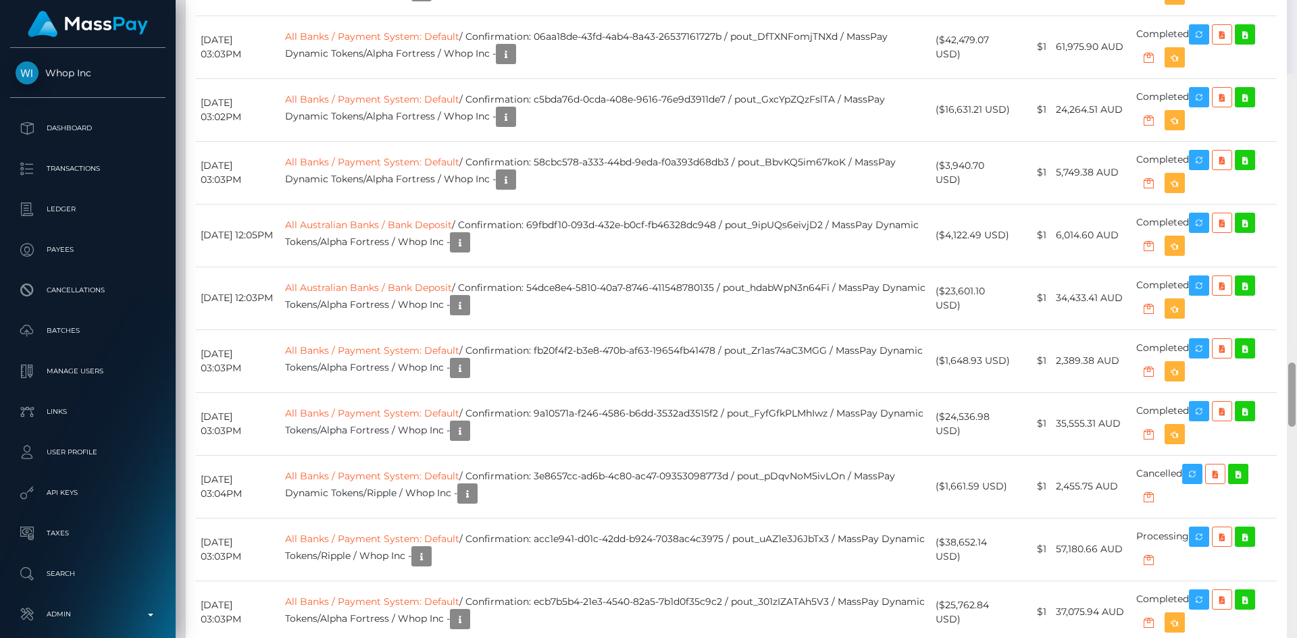
scroll to position [2907, 0]
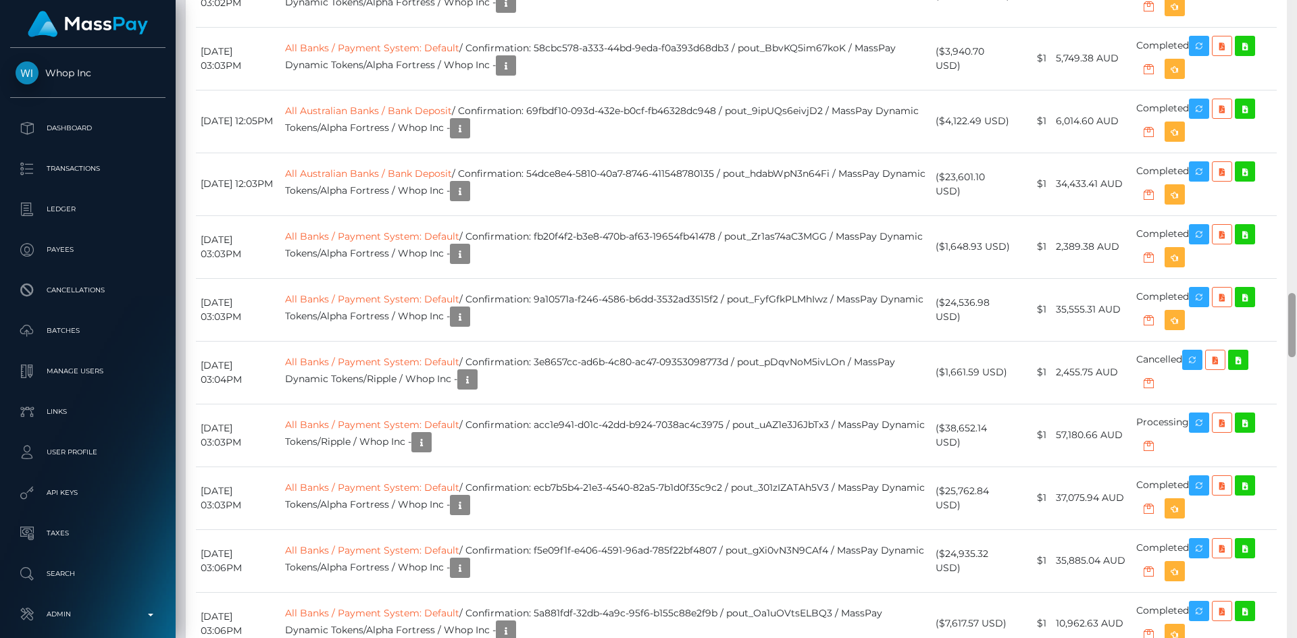
drag, startPoint x: 1292, startPoint y: 488, endPoint x: 1277, endPoint y: 317, distance: 172.3
click at [1277, 317] on div "Customer Profile Loading... Loading..." at bounding box center [737, 319] width 1122 height 638
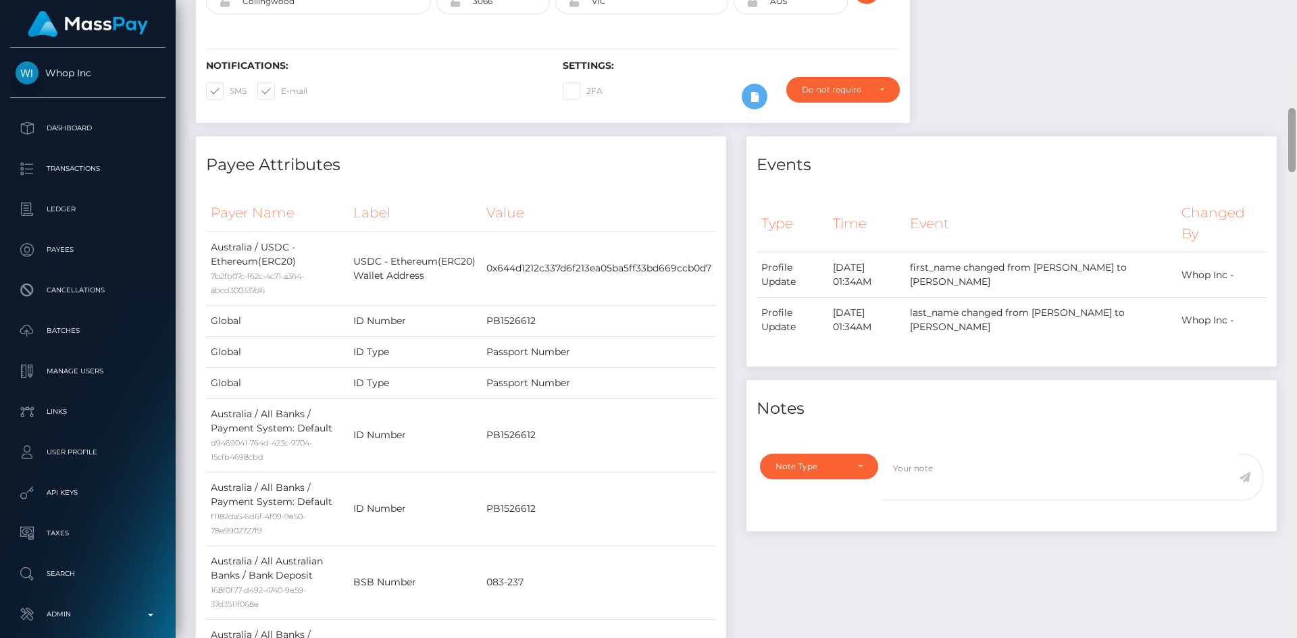
scroll to position [0, 0]
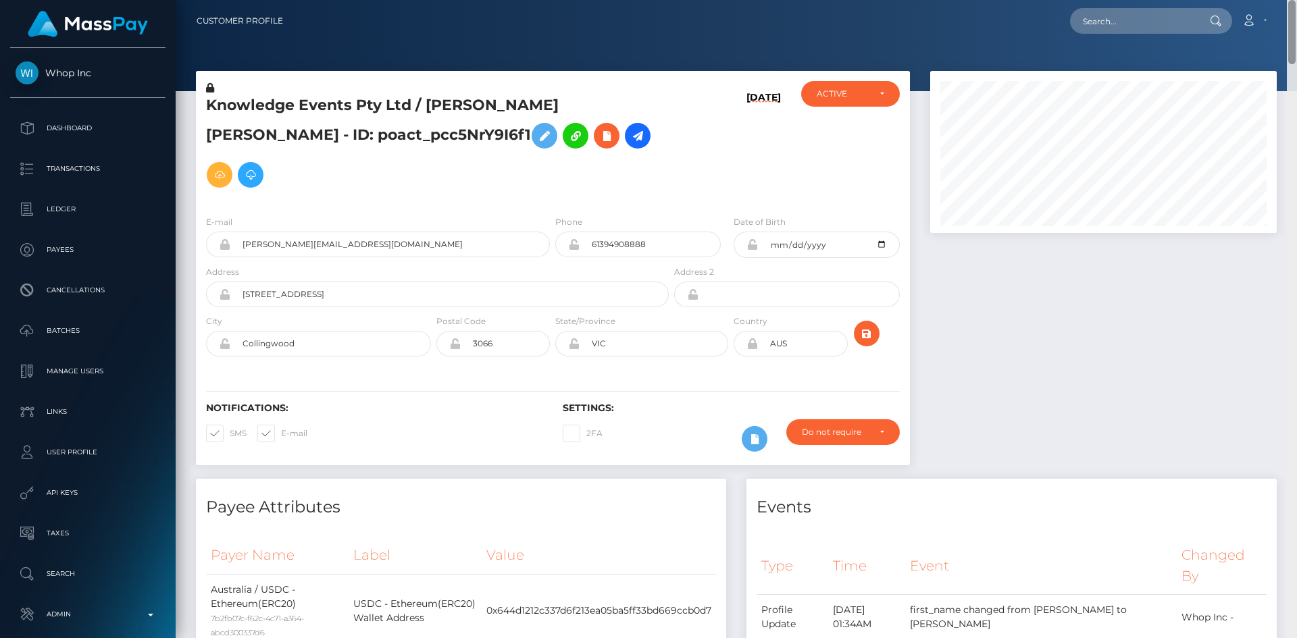
drag, startPoint x: 1293, startPoint y: 349, endPoint x: 520, endPoint y: 64, distance: 824.1
click at [1274, 9] on div "Customer Profile Loading... Loading..." at bounding box center [737, 319] width 1122 height 638
